Goal: Find specific page/section: Find specific page/section

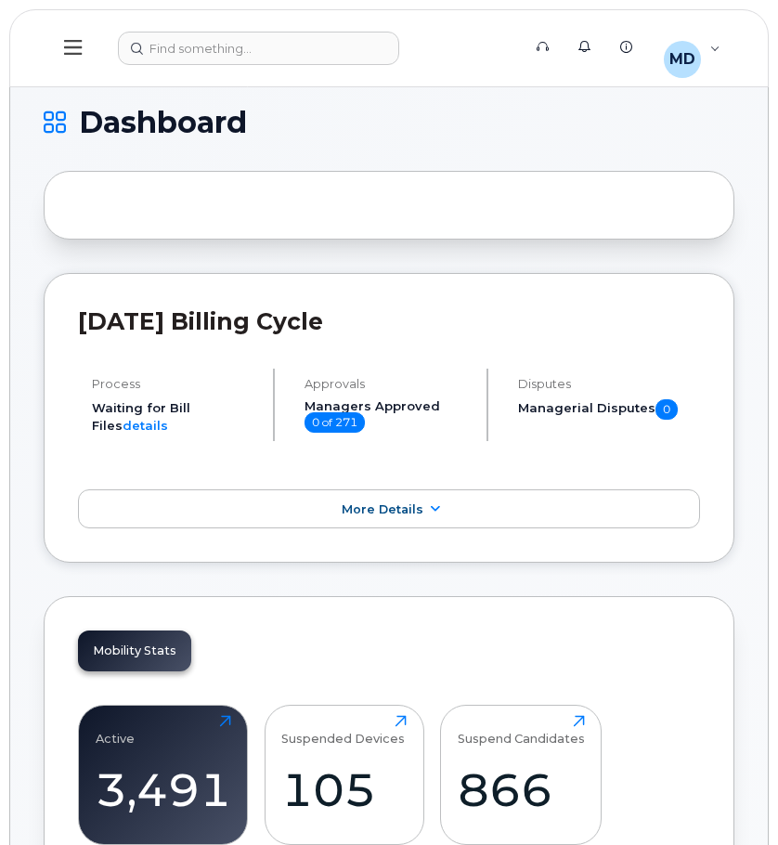
click at [267, 28] on header "Support Alerts Knowledge Base MD [PERSON_NAME] Read Only English Français Adjus…" at bounding box center [388, 48] width 759 height 78
click at [277, 44] on div at bounding box center [313, 48] width 391 height 33
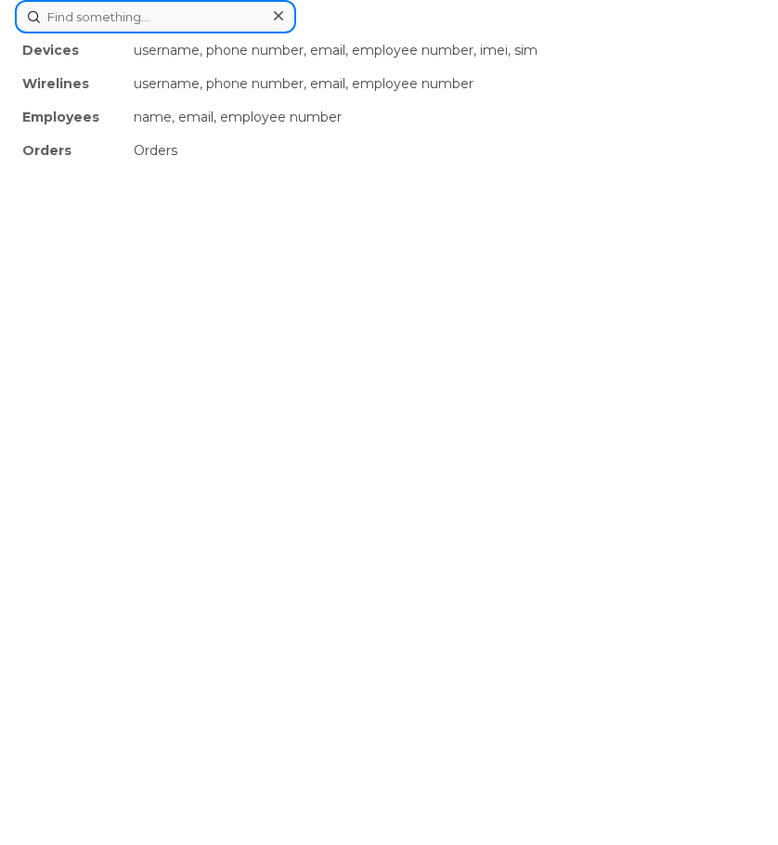
paste input "89302610206410074255"
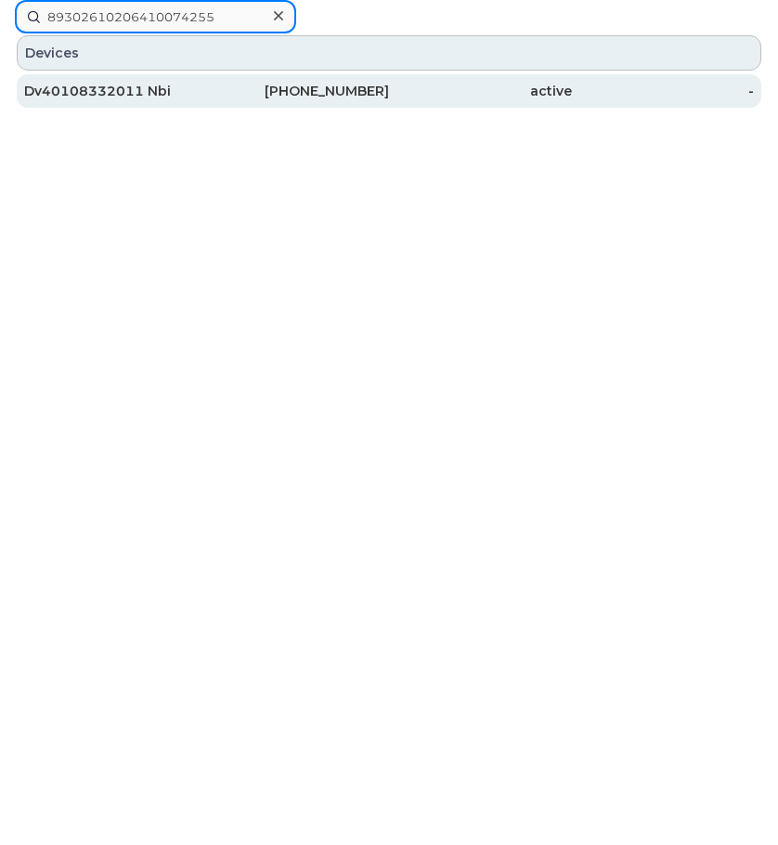
type input "89302610206410074255"
click at [111, 97] on div "Dv40108332011 Nbi" at bounding box center [115, 91] width 183 height 19
